Goal: Task Accomplishment & Management: Use online tool/utility

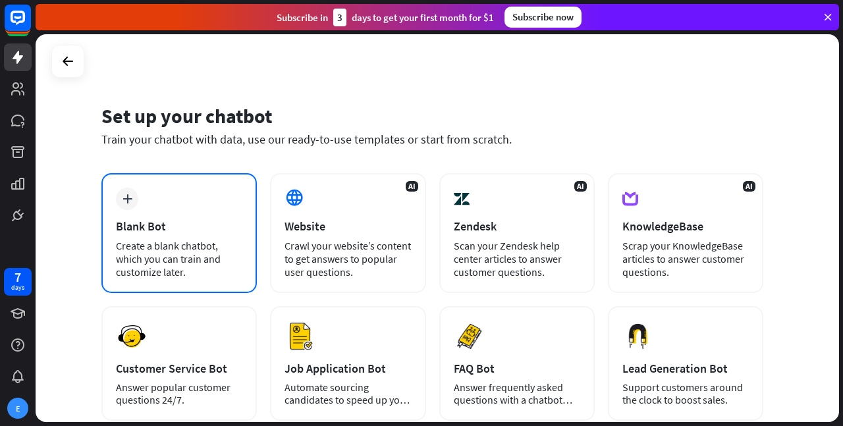
click at [184, 208] on div "plus Blank Bot Create a blank chatbot, which you can train and customize later." at bounding box center [178, 233] width 155 height 120
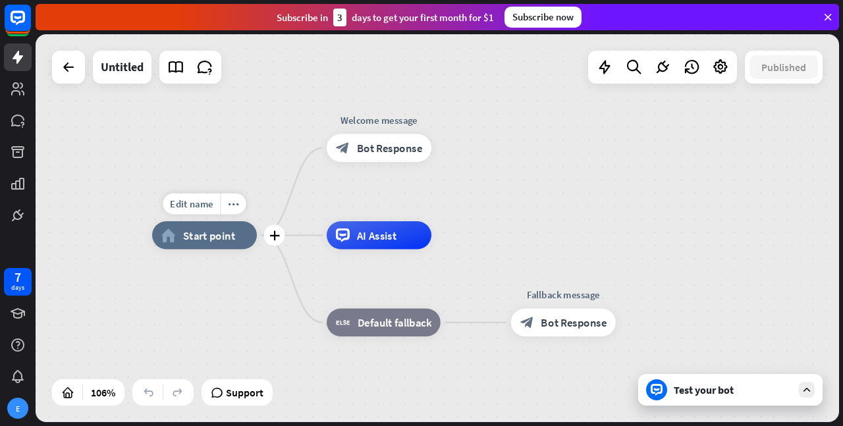
click at [242, 249] on div "Edit name more_horiz plus home_2 Start point" at bounding box center [204, 235] width 105 height 28
click at [206, 206] on span "Edit name" at bounding box center [191, 204] width 43 height 13
click at [254, 157] on div "home_2 Start point Welcome message block_bot_response Bot Response AI Assist bl…" at bounding box center [438, 228] width 804 height 388
click at [699, 403] on div "Test your bot" at bounding box center [730, 390] width 184 height 32
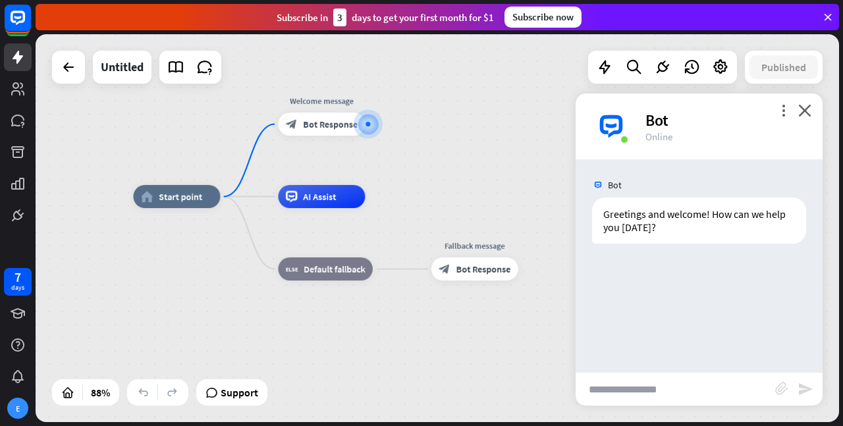
drag, startPoint x: 411, startPoint y: 167, endPoint x: 412, endPoint y: 65, distance: 102.1
click at [412, 65] on div "home_2 Start point Welcome message block_bot_response Bot Response AI Assist bl…" at bounding box center [438, 228] width 804 height 388
click at [26, 130] on link at bounding box center [18, 121] width 28 height 28
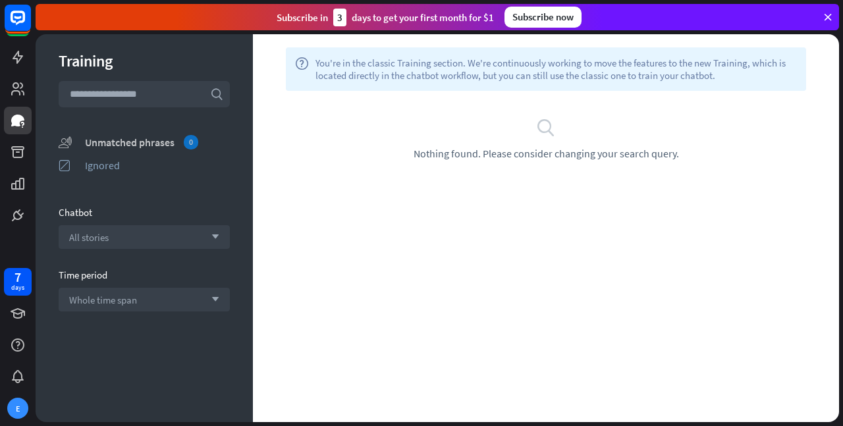
click at [144, 144] on div "Unmatched phrases 0" at bounding box center [157, 142] width 145 height 14
click at [826, 20] on icon at bounding box center [828, 17] width 12 height 12
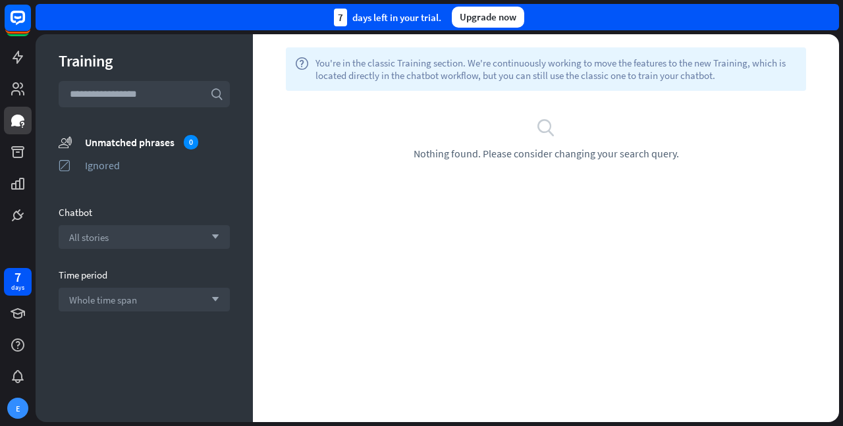
drag, startPoint x: 467, startPoint y: 343, endPoint x: 459, endPoint y: 287, distance: 56.6
click at [467, 342] on div "help You're in the classic Training section. We're continuously working to move…" at bounding box center [546, 228] width 586 height 388
click at [461, 206] on div "help You're in the classic Training section. We're continuously working to move…" at bounding box center [546, 228] width 586 height 388
click at [129, 96] on input "text" at bounding box center [144, 94] width 171 height 26
click at [11, 9] on rect at bounding box center [17, 17] width 29 height 29
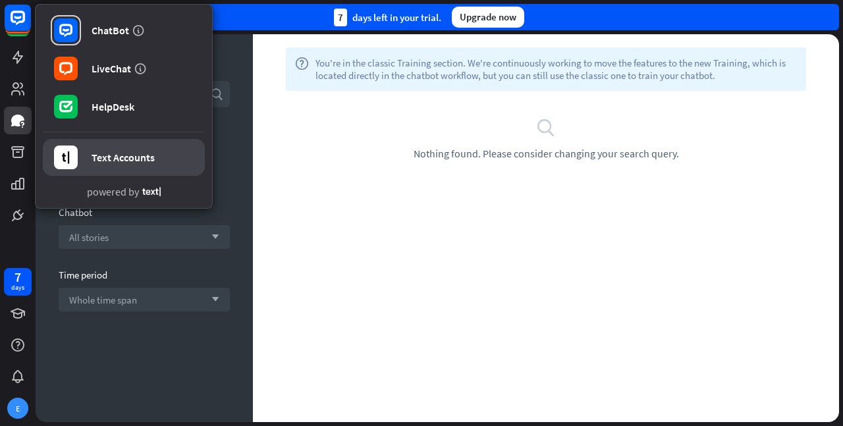
click at [134, 152] on div "Text Accounts" at bounding box center [123, 157] width 63 height 13
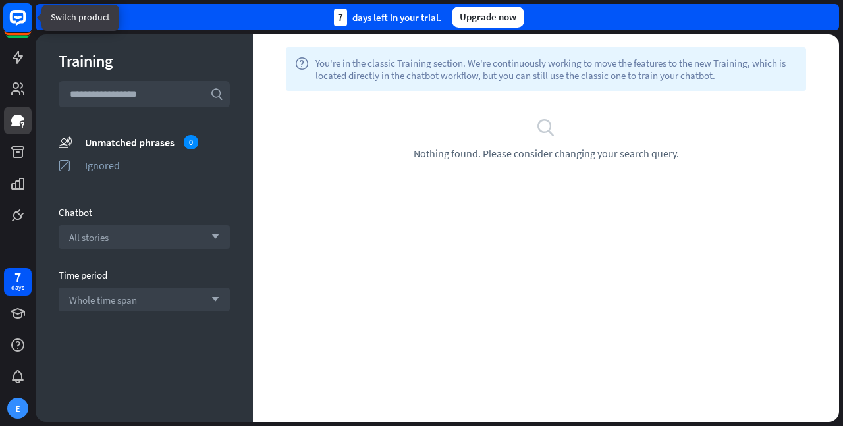
click at [20, 19] on rect at bounding box center [17, 17] width 29 height 29
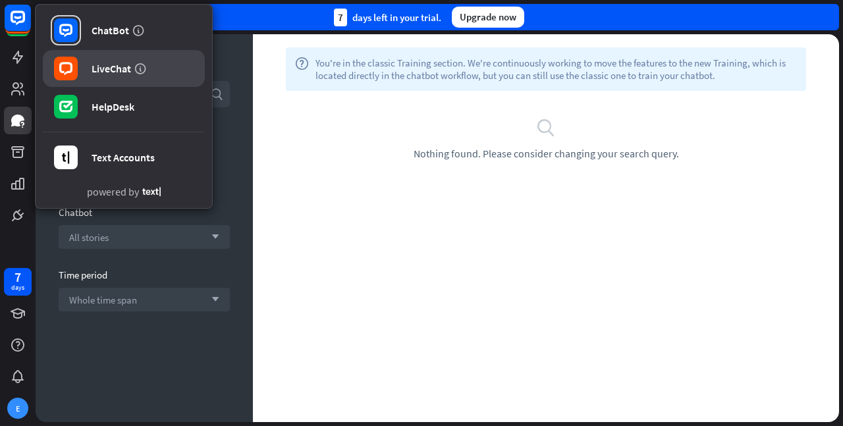
click at [61, 63] on icon at bounding box center [65, 68] width 13 height 13
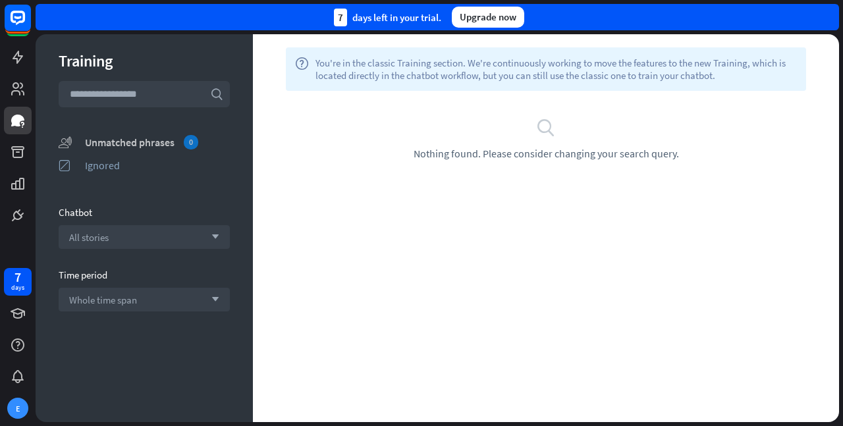
click at [100, 140] on div "Unmatched phrases 0" at bounding box center [157, 142] width 145 height 14
click at [20, 123] on icon at bounding box center [18, 121] width 16 height 16
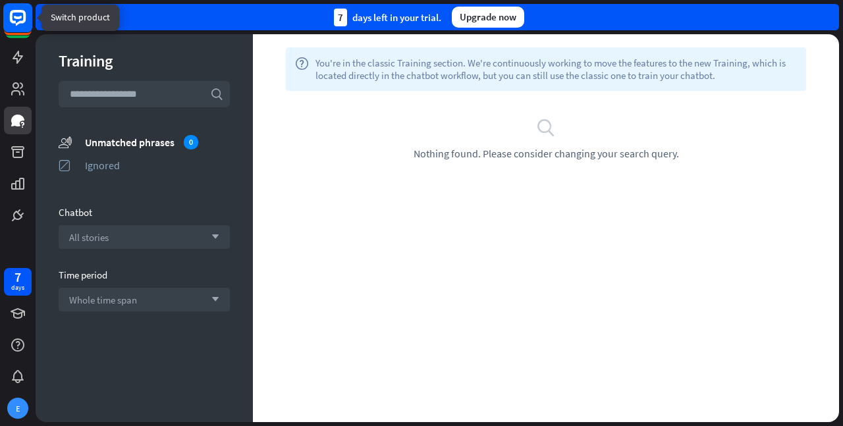
click at [13, 18] on rect at bounding box center [17, 17] width 29 height 29
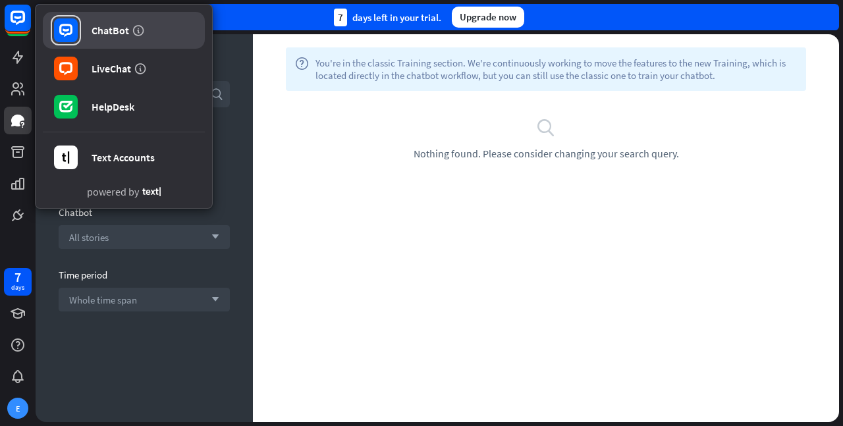
click at [101, 34] on div "ChatBot" at bounding box center [111, 30] width 38 height 13
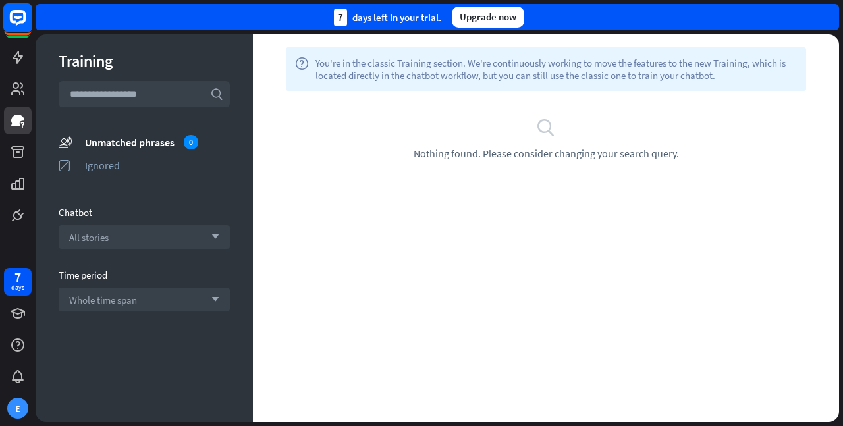
click at [5, 14] on div at bounding box center [18, 114] width 36 height 229
click at [5, 14] on rect at bounding box center [17, 17] width 29 height 29
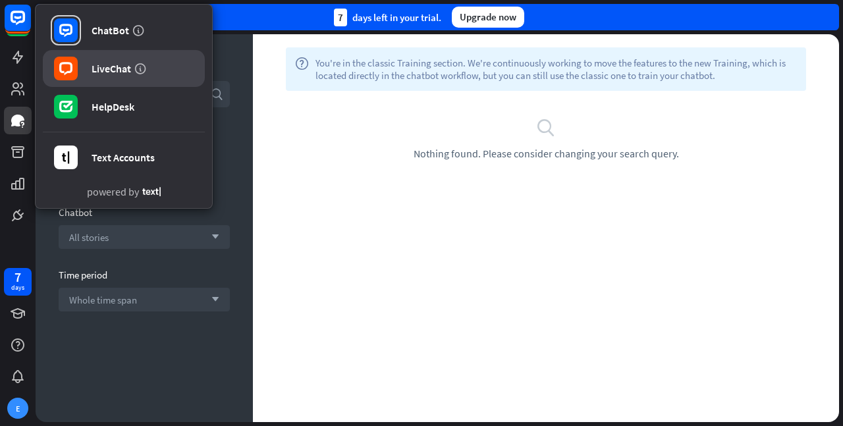
click at [81, 65] on link "LiveChat" at bounding box center [124, 68] width 162 height 37
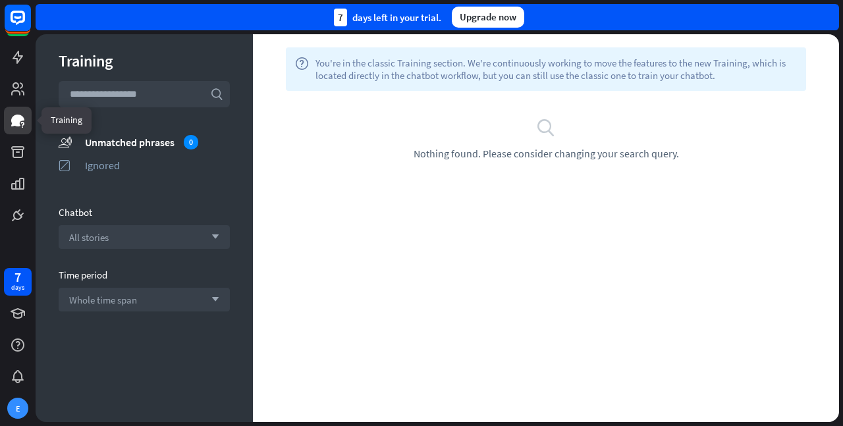
click at [18, 112] on link at bounding box center [18, 121] width 28 height 28
